Goal: Information Seeking & Learning: Learn about a topic

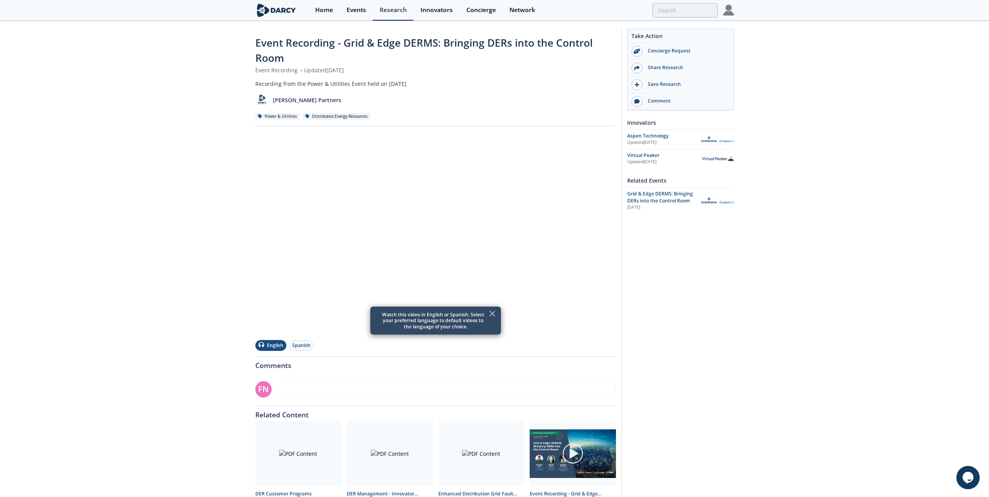
click at [493, 313] on icon at bounding box center [492, 313] width 5 height 5
click at [396, 11] on div "Research" at bounding box center [393, 10] width 27 height 6
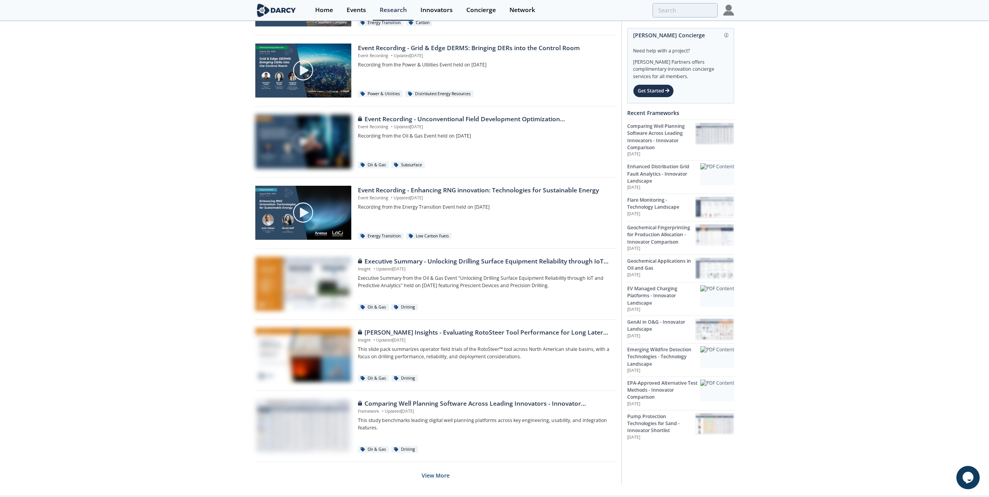
scroll to position [309, 0]
